Goal: Task Accomplishment & Management: Complete application form

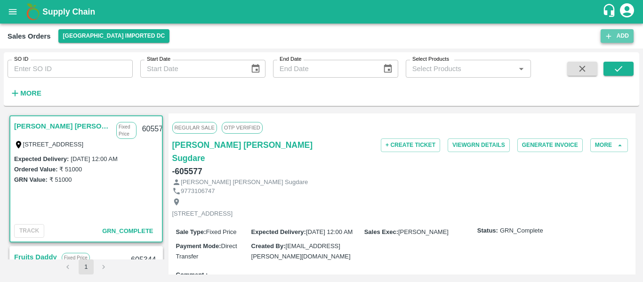
click at [614, 36] on button "Add" at bounding box center [617, 36] width 33 height 14
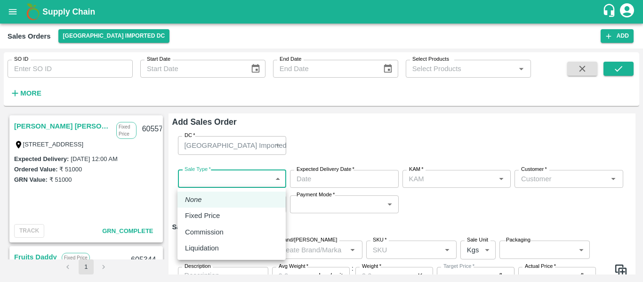
click at [235, 179] on body "Supply Chain Sales Orders [GEOGRAPHIC_DATA] Imported DC Add SO ID SO ID Start D…" at bounding box center [321, 141] width 643 height 282
click at [214, 214] on p "Fixed Price" at bounding box center [202, 216] width 35 height 10
type input "1"
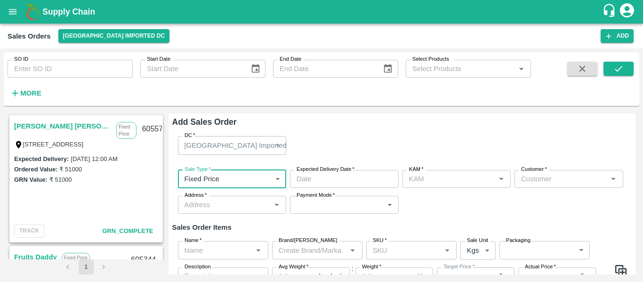
type input "DD/MM/YYYY hh:mm aa"
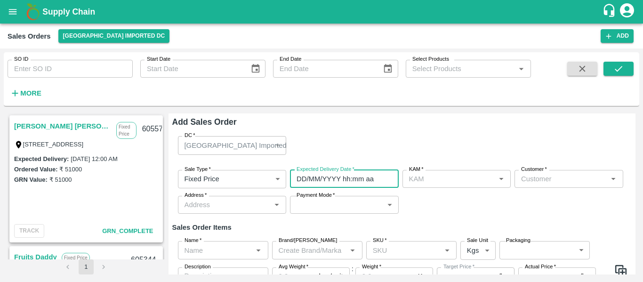
click at [318, 179] on input "DD/MM/YYYY hh:mm aa" at bounding box center [341, 179] width 102 height 18
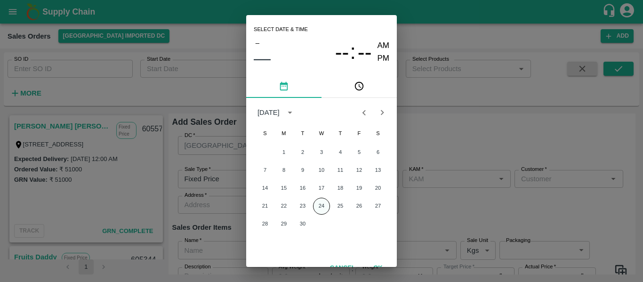
type input "[PERSON_NAME]"
click at [322, 204] on button "24" at bounding box center [321, 206] width 17 height 17
type input "[DATE] 12:00 AM"
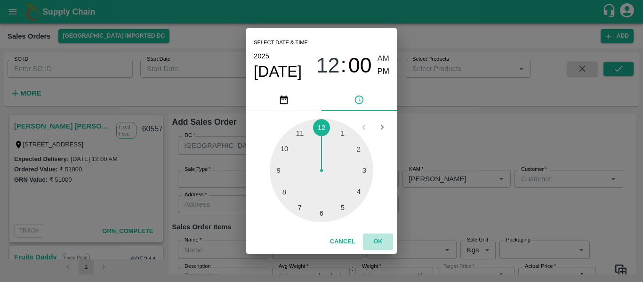
click at [375, 242] on button "OK" at bounding box center [378, 242] width 30 height 16
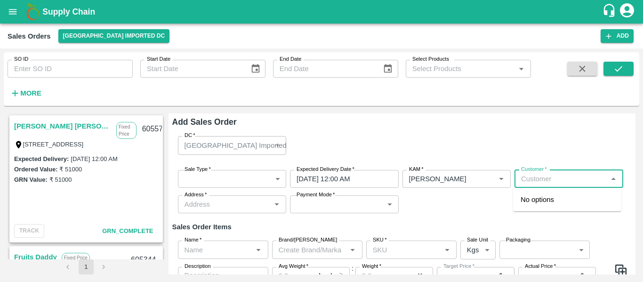
click at [543, 177] on input "Customer   *" at bounding box center [562, 179] width 88 height 12
click at [543, 193] on div "[PERSON_NAME]" at bounding box center [567, 200] width 108 height 16
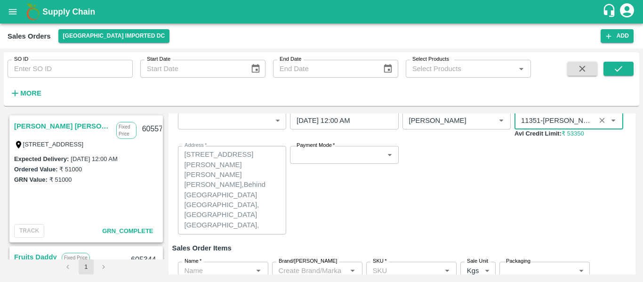
scroll to position [43, 0]
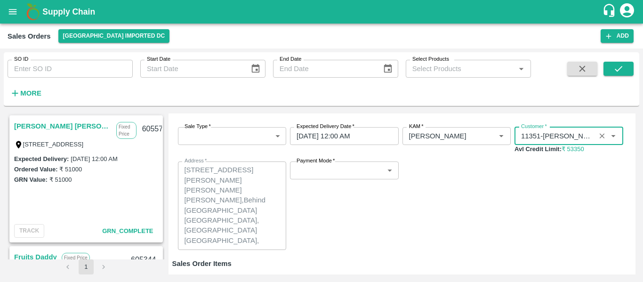
type input "11351-[PERSON_NAME]"
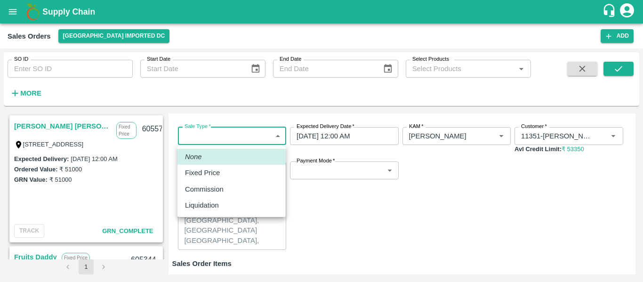
click at [262, 136] on body "Supply Chain Sales Orders [GEOGRAPHIC_DATA] Imported DC Add SO ID SO ID Start D…" at bounding box center [321, 141] width 643 height 282
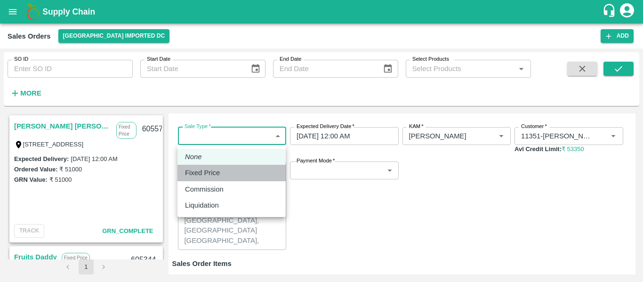
click at [221, 174] on div "Fixed Price" at bounding box center [205, 173] width 40 height 10
type input "1"
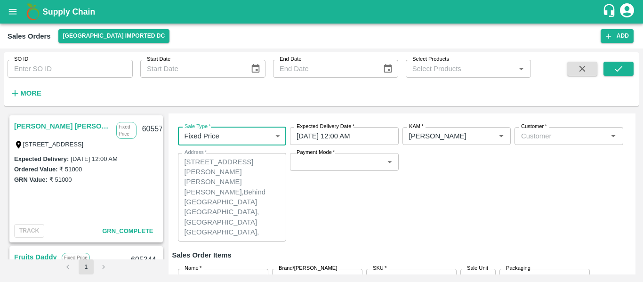
scroll to position [0, 0]
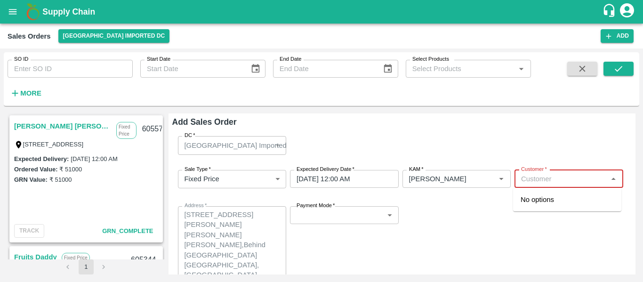
click at [548, 182] on input "Customer   *" at bounding box center [562, 179] width 88 height 12
click at [534, 198] on p "[PERSON_NAME]" at bounding box center [549, 200] width 57 height 10
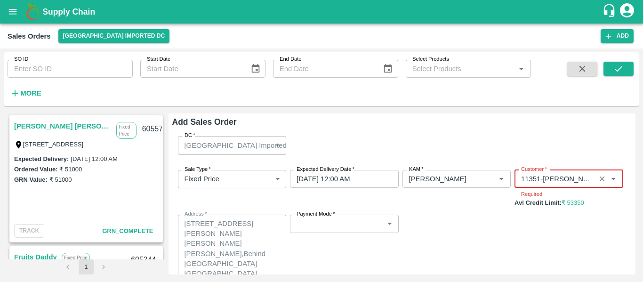
type input "11351-[PERSON_NAME]"
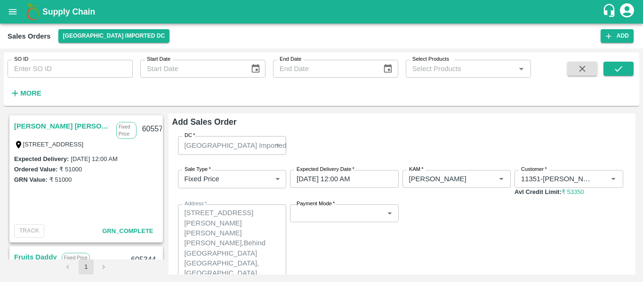
click at [391, 209] on div "Sale Type   * Fixed Price 1 Sale Type Expected Delivery Date   * [DATE] 12:00 A…" at bounding box center [402, 232] width 460 height 138
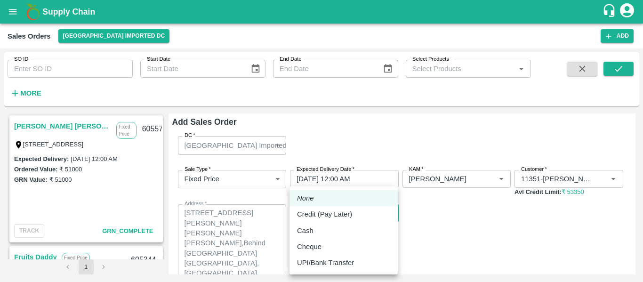
click at [383, 220] on body "Supply Chain Sales Orders [GEOGRAPHIC_DATA] Imported DC Add SO ID SO ID Start D…" at bounding box center [321, 141] width 643 height 282
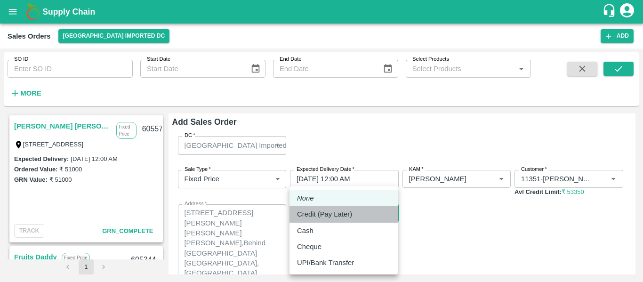
click at [334, 218] on p "Credit (Pay Later)" at bounding box center [324, 214] width 55 height 10
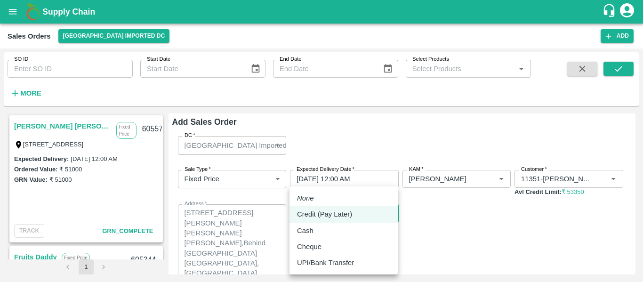
click at [328, 214] on body "Supply Chain Sales Orders [GEOGRAPHIC_DATA] Imported DC Add SO ID SO ID Start D…" at bounding box center [321, 141] width 643 height 282
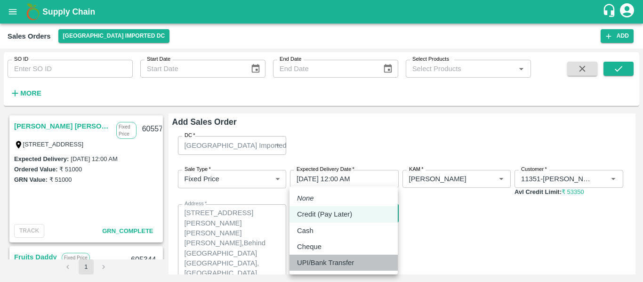
click at [333, 267] on p "UPI/Bank Transfer" at bounding box center [325, 263] width 57 height 10
type input "Direct Transfer"
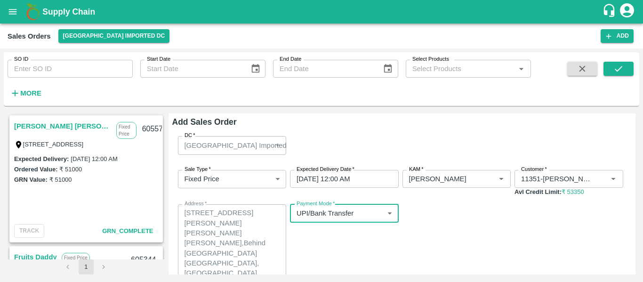
scroll to position [130, 0]
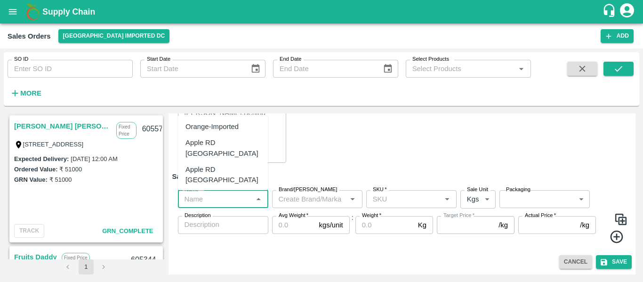
click at [217, 199] on input "Name   *" at bounding box center [215, 199] width 69 height 12
type input "r"
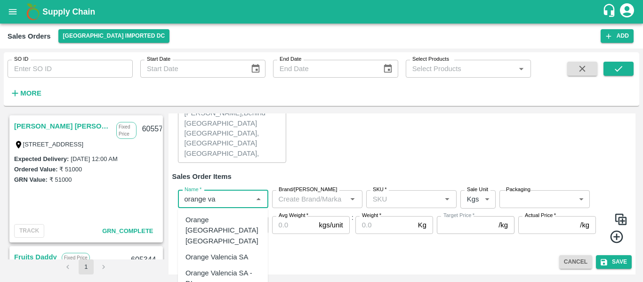
click at [239, 268] on div "Orange Valencia SA - DI" at bounding box center [223, 278] width 75 height 21
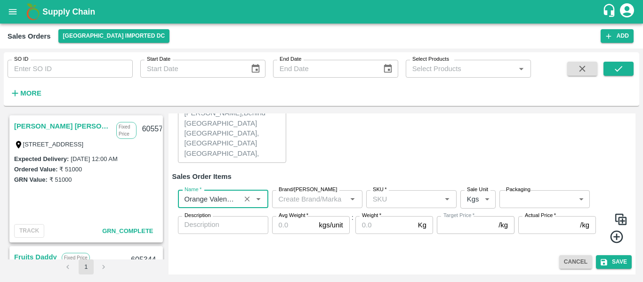
type input "Orange Valencia SA - DI"
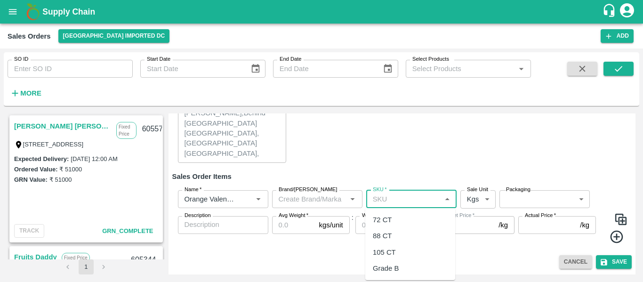
click at [385, 202] on input "SKU   *" at bounding box center [403, 199] width 69 height 12
click at [386, 220] on div "72 CT" at bounding box center [382, 220] width 19 height 10
type input "72 CT"
type input "0.0"
click at [478, 201] on body "Supply Chain Sales Orders [GEOGRAPHIC_DATA] Imported DC Add SO ID SO ID Start D…" at bounding box center [321, 141] width 643 height 282
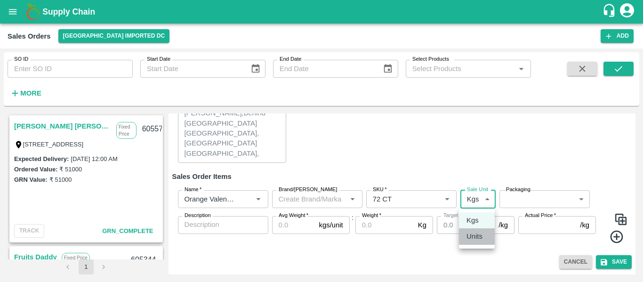
click at [483, 241] on div "Units" at bounding box center [477, 236] width 21 height 10
type input "2"
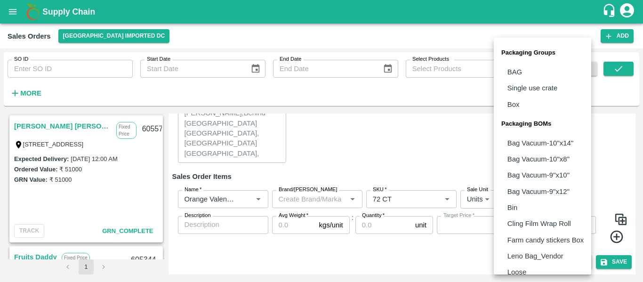
click at [511, 206] on body "Supply Chain Sales Orders [GEOGRAPHIC_DATA] Imported DC Add SO ID SO ID Start D…" at bounding box center [321, 141] width 643 height 282
click at [517, 111] on li "Box" at bounding box center [543, 105] width 98 height 16
type input "GRP/1"
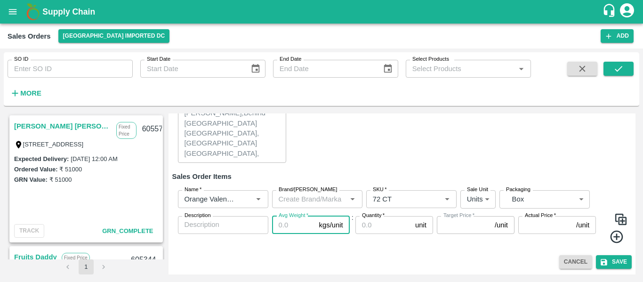
click at [300, 230] on input "Avg Weight   *" at bounding box center [293, 225] width 43 height 18
type input "1"
type input "0"
type input "15"
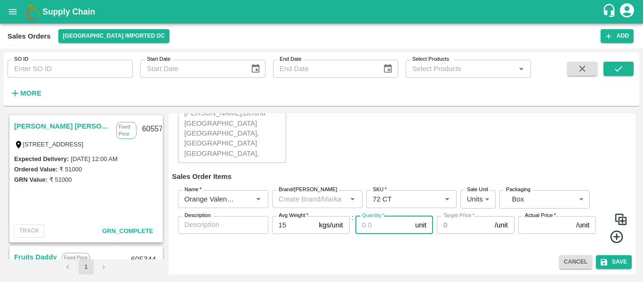
type input "3"
click at [405, 215] on div "Name   * Name   * Brand/[PERSON_NAME]/[PERSON_NAME]   * SKU   * Sale Unit Units…" at bounding box center [402, 217] width 460 height 69
click at [388, 226] on input "50" at bounding box center [384, 225] width 56 height 18
type input "5"
type input "3"
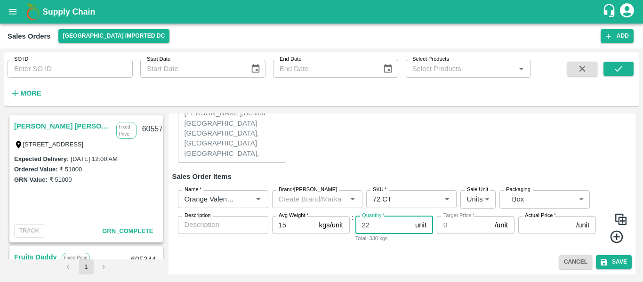
type input "22"
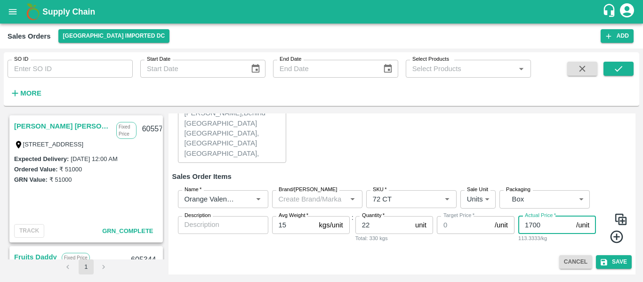
type input "1700"
click at [618, 222] on img at bounding box center [621, 219] width 14 height 14
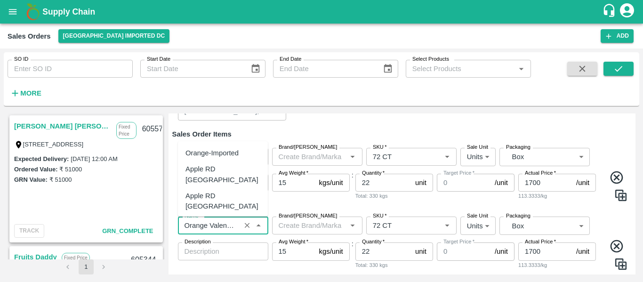
scroll to position [1057, 0]
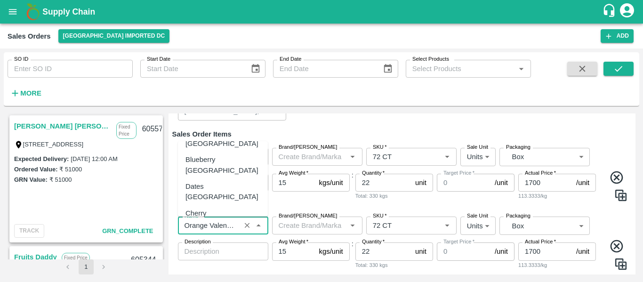
click at [230, 221] on input "Name   *" at bounding box center [209, 226] width 57 height 12
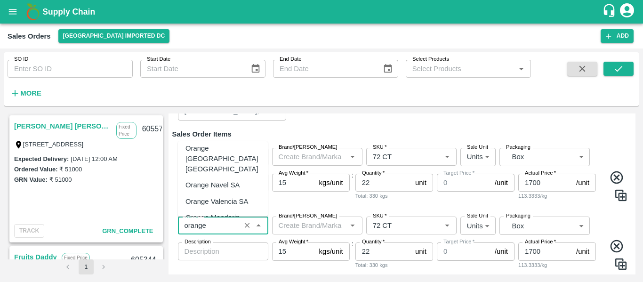
scroll to position [31, 0]
click at [220, 195] on div "Orange Valencia SA" at bounding box center [223, 203] width 90 height 16
type input "Orange Valencia SA"
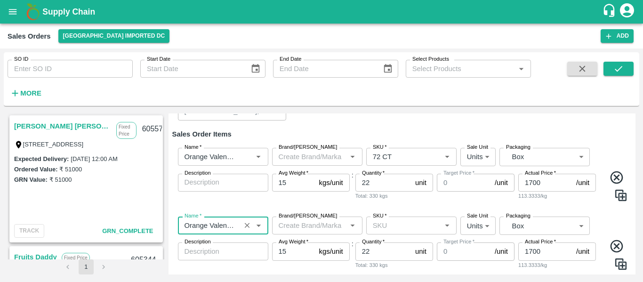
type input "Orange Valencia SA"
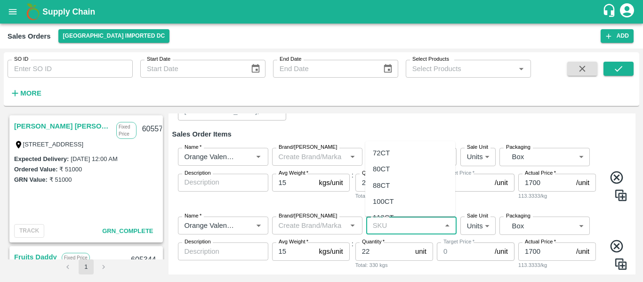
click at [381, 220] on input "SKU   *" at bounding box center [403, 226] width 69 height 12
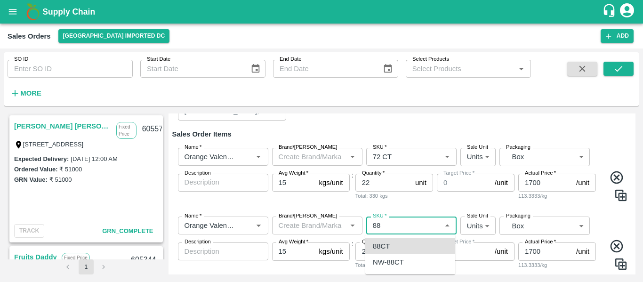
type input "88CT"
type input "NA"
type input "88CT"
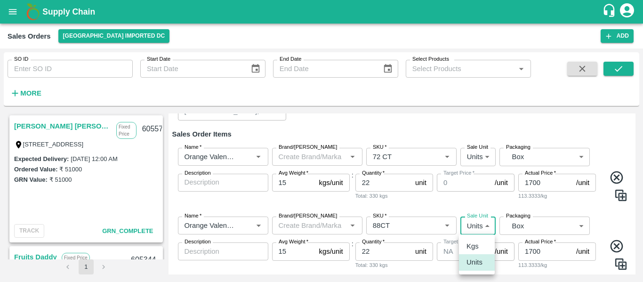
click at [491, 228] on body "Supply Chain Sales Orders [GEOGRAPHIC_DATA] Imported DC Add SO ID SO ID Start D…" at bounding box center [321, 141] width 643 height 282
click at [479, 264] on p "Units" at bounding box center [475, 262] width 16 height 10
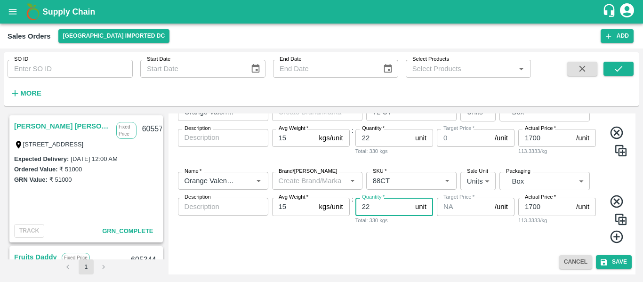
click at [378, 205] on input "22" at bounding box center [384, 207] width 56 height 18
type input "2"
type input "30"
click at [616, 260] on button "Save" at bounding box center [614, 262] width 36 height 14
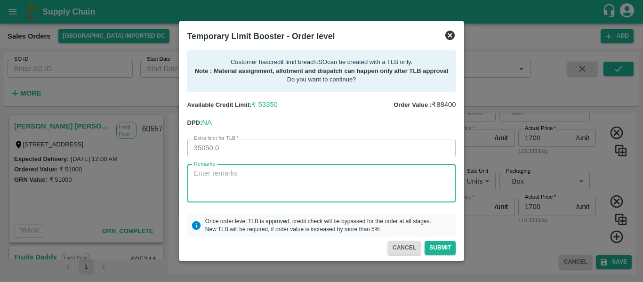
click at [239, 181] on textarea "Remarks" at bounding box center [322, 184] width 256 height 30
click at [244, 188] on textarea "Remarks" at bounding box center [322, 184] width 256 height 30
type textarea "Payment already credited and given for mapping."
click at [446, 251] on button "Submit" at bounding box center [440, 248] width 31 height 14
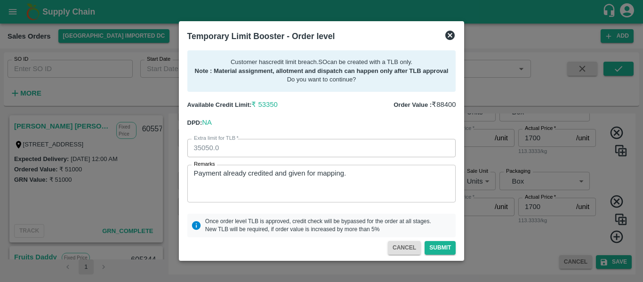
click at [453, 38] on icon at bounding box center [450, 35] width 9 height 9
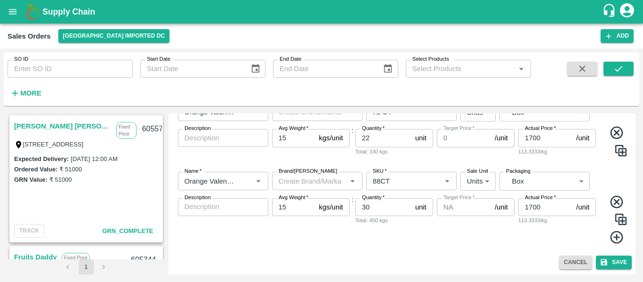
scroll to position [209, 0]
